Goal: Task Accomplishment & Management: Use online tool/utility

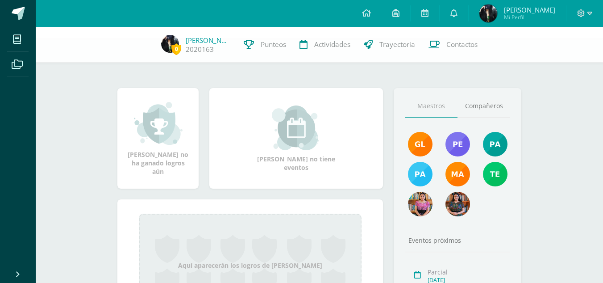
scroll to position [92, 0]
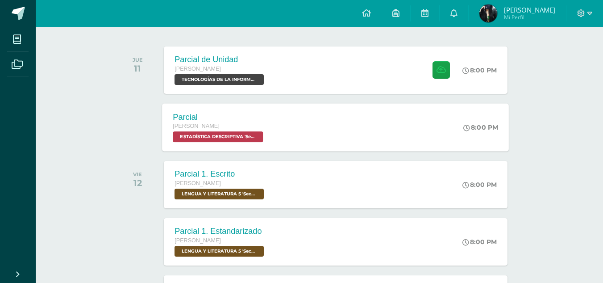
scroll to position [134, 0]
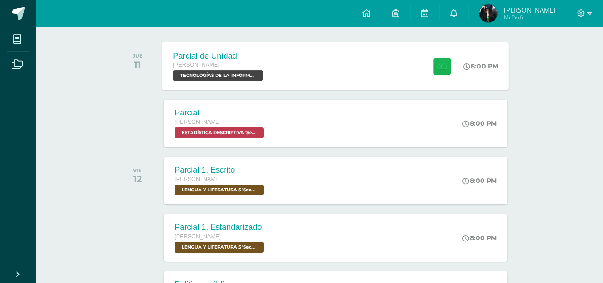
click at [445, 68] on icon at bounding box center [442, 66] width 9 height 8
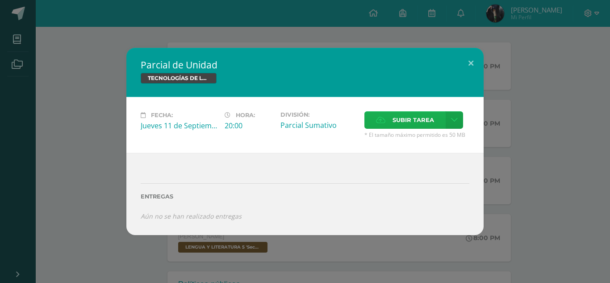
click at [407, 118] on span "Subir tarea" at bounding box center [413, 120] width 42 height 17
click at [0, 0] on input "Subir tarea" at bounding box center [0, 0] width 0 height 0
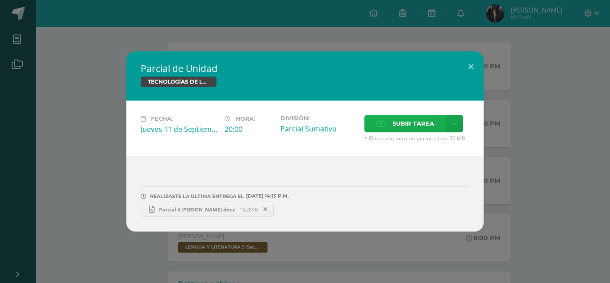
click at [398, 115] on span "Subir tarea" at bounding box center [413, 123] width 42 height 17
click at [0, 0] on input "Subir tarea" at bounding box center [0, 0] width 0 height 0
click at [468, 69] on button at bounding box center [470, 66] width 25 height 30
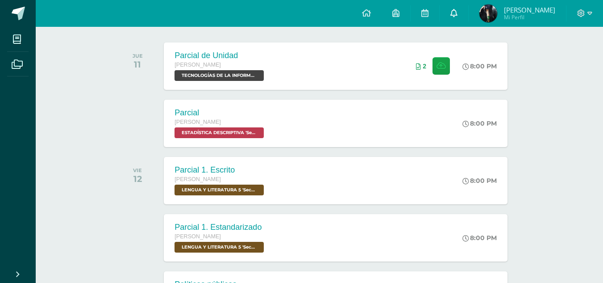
click at [458, 10] on link at bounding box center [454, 13] width 29 height 27
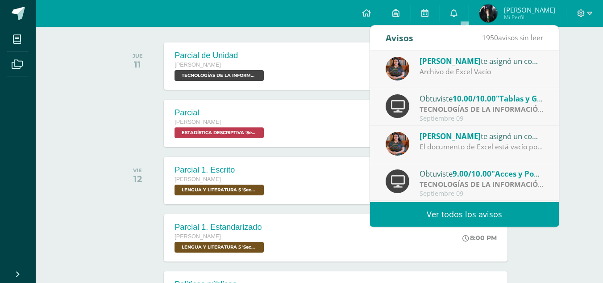
click at [484, 69] on div "Archivo de Excel Vacío" at bounding box center [482, 72] width 124 height 10
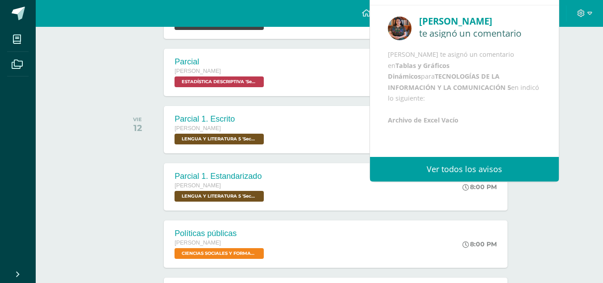
scroll to position [223, 0]
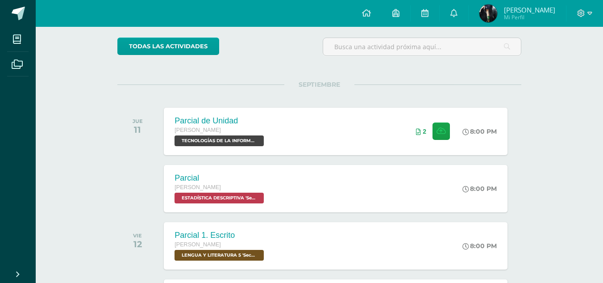
scroll to position [45, 0]
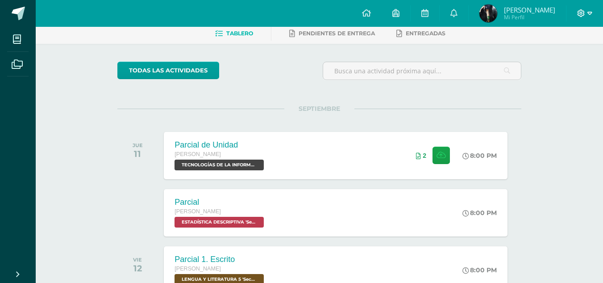
click at [579, 11] on icon at bounding box center [582, 13] width 8 height 8
click at [568, 60] on span "Cerrar sesión" at bounding box center [562, 61] width 40 height 8
